Goal: Navigation & Orientation: Understand site structure

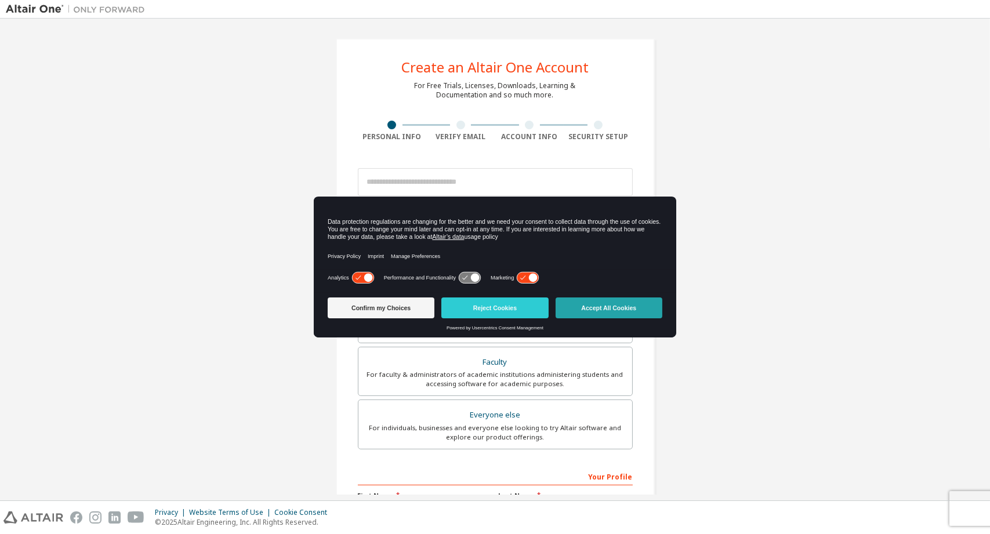
click at [622, 307] on button "Accept All Cookies" at bounding box center [608, 307] width 107 height 21
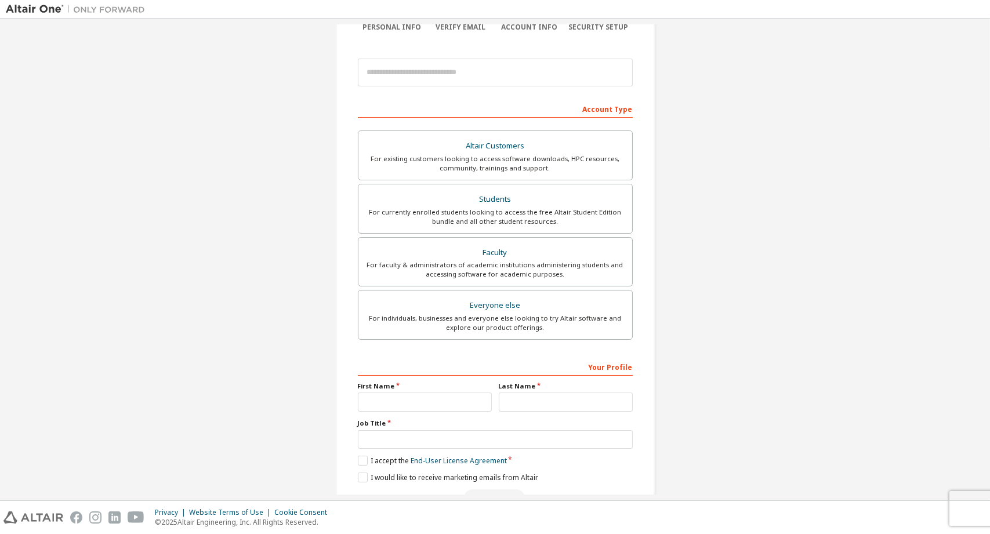
scroll to position [142, 0]
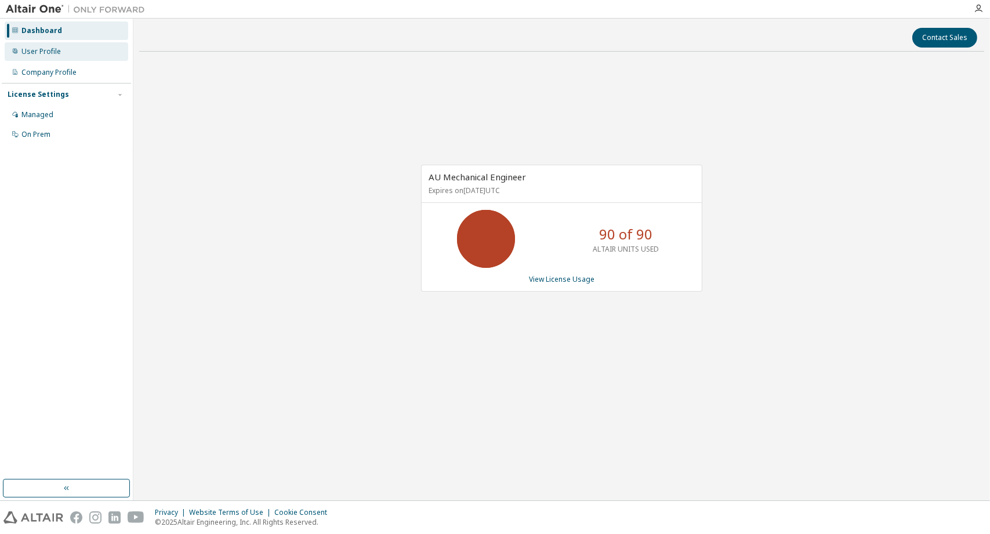
click at [44, 56] on div "User Profile" at bounding box center [40, 51] width 39 height 9
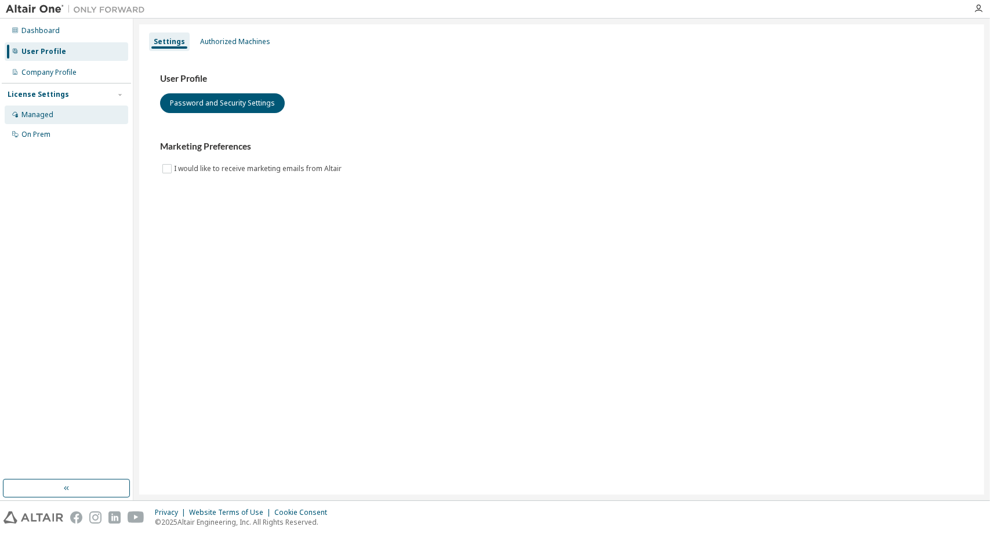
click at [50, 106] on div "Managed" at bounding box center [66, 115] width 123 height 19
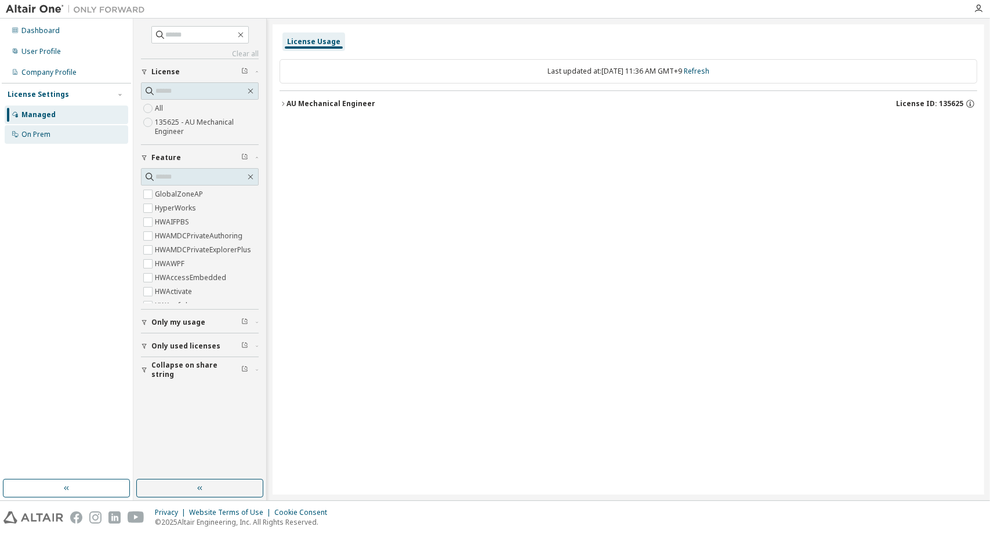
click at [48, 133] on div "On Prem" at bounding box center [35, 134] width 29 height 9
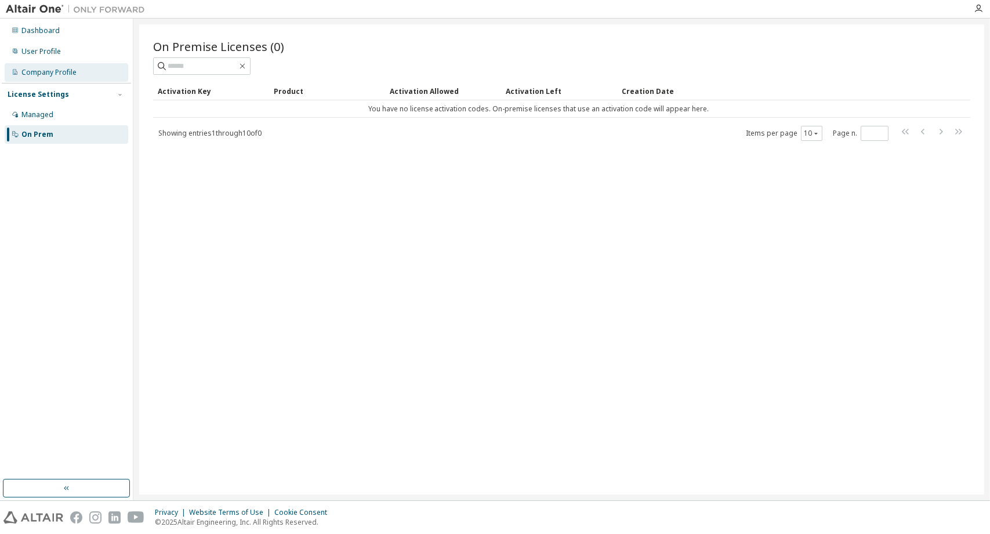
click at [35, 68] on div "Company Profile" at bounding box center [48, 72] width 55 height 9
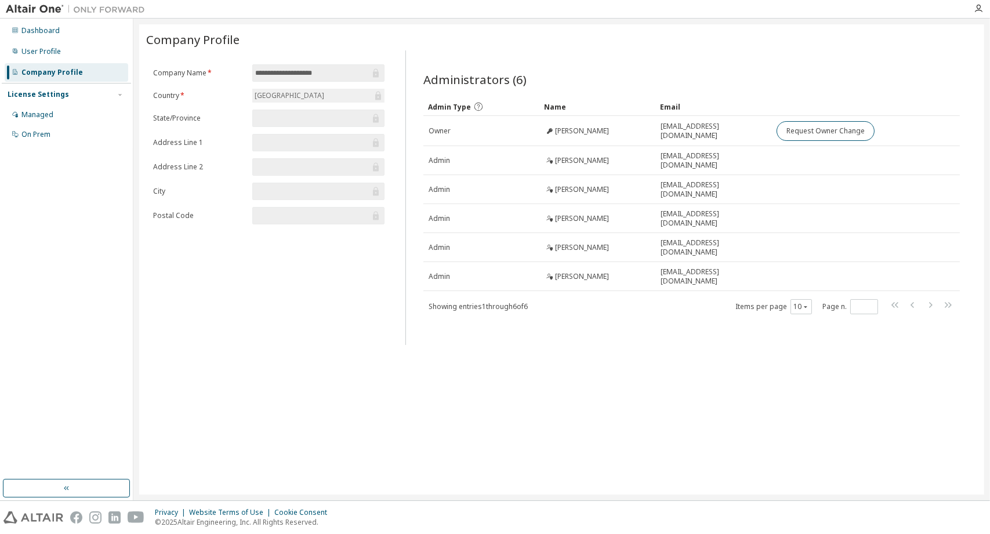
click at [937, 304] on span at bounding box center [921, 306] width 66 height 17
click at [27, 47] on div "User Profile" at bounding box center [40, 51] width 39 height 9
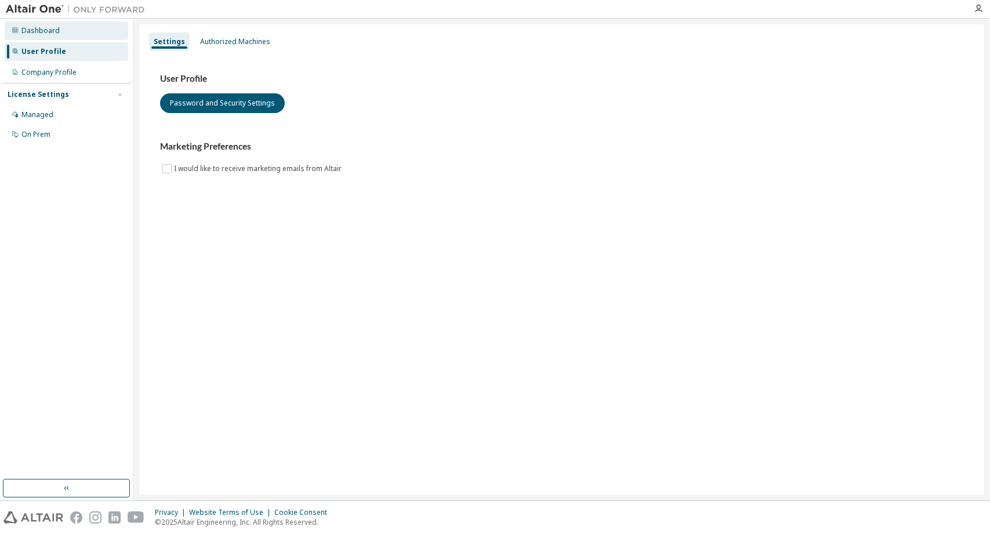
click at [31, 34] on div "Dashboard" at bounding box center [40, 30] width 38 height 9
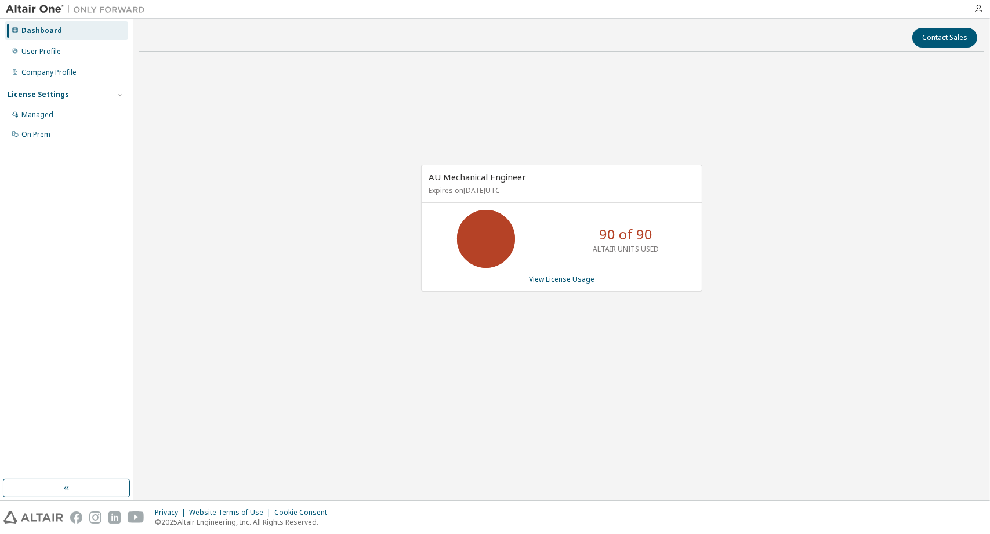
click at [458, 177] on span "AU Mechanical Engineer" at bounding box center [476, 177] width 97 height 12
click at [43, 119] on div "Managed" at bounding box center [66, 115] width 123 height 19
